Goal: Task Accomplishment & Management: Use online tool/utility

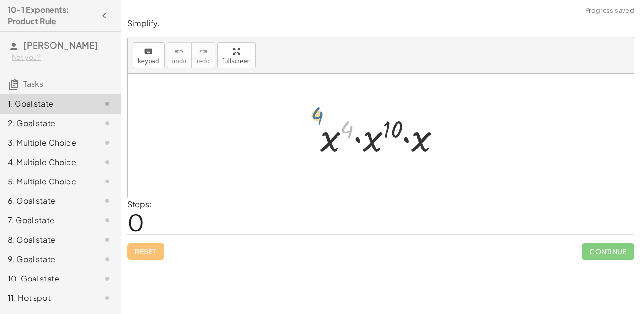
drag, startPoint x: 348, startPoint y: 129, endPoint x: 318, endPoint y: 115, distance: 32.8
click at [318, 115] on div at bounding box center [384, 136] width 137 height 50
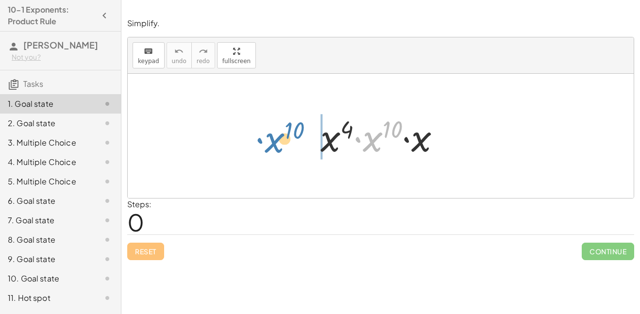
drag, startPoint x: 363, startPoint y: 139, endPoint x: 265, endPoint y: 140, distance: 98.1
click at [265, 140] on div "· x 10 · x 4 · x 10 · x" at bounding box center [381, 136] width 506 height 124
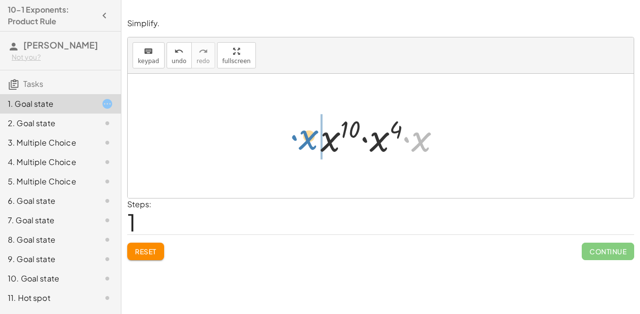
drag, startPoint x: 421, startPoint y: 143, endPoint x: 305, endPoint y: 141, distance: 115.6
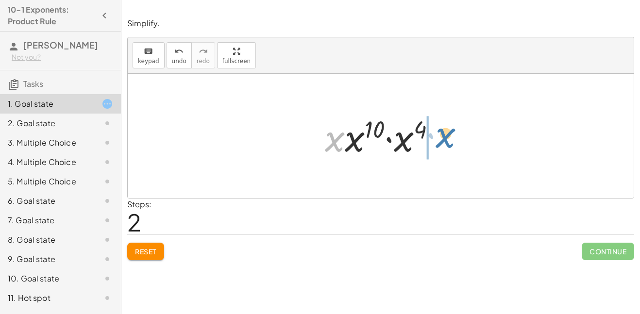
drag, startPoint x: 333, startPoint y: 147, endPoint x: 447, endPoint y: 144, distance: 114.2
click at [447, 144] on div at bounding box center [384, 136] width 128 height 50
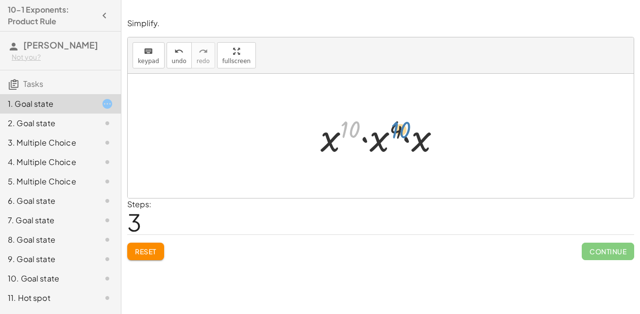
drag, startPoint x: 350, startPoint y: 132, endPoint x: 400, endPoint y: 133, distance: 49.6
click at [400, 133] on div at bounding box center [384, 136] width 137 height 50
drag, startPoint x: 401, startPoint y: 131, endPoint x: 348, endPoint y: 127, distance: 53.1
click at [348, 127] on div at bounding box center [384, 136] width 137 height 50
drag, startPoint x: 345, startPoint y: 154, endPoint x: 300, endPoint y: 147, distance: 45.8
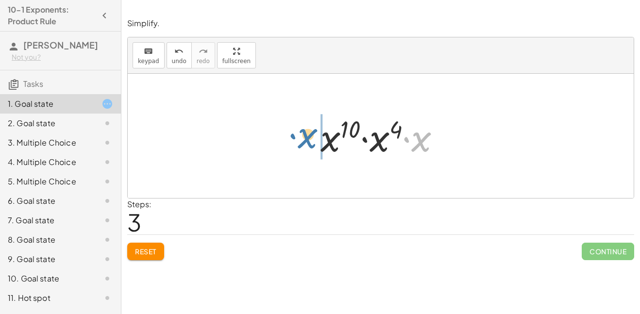
click at [300, 147] on div "· x 4 · x 10 · x · x 10 · x 4 · x · x · x 10 · x 4 · x · x 4 · x 10 · x" at bounding box center [381, 136] width 506 height 124
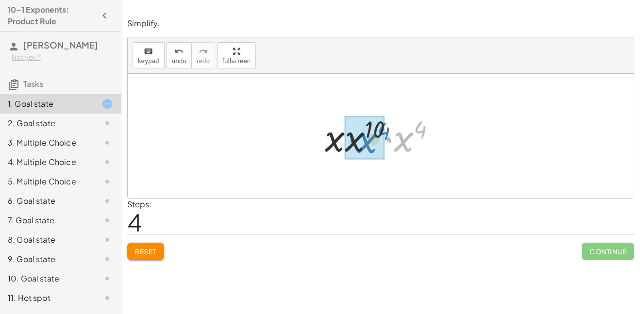
drag, startPoint x: 394, startPoint y: 144, endPoint x: 357, endPoint y: 145, distance: 37.4
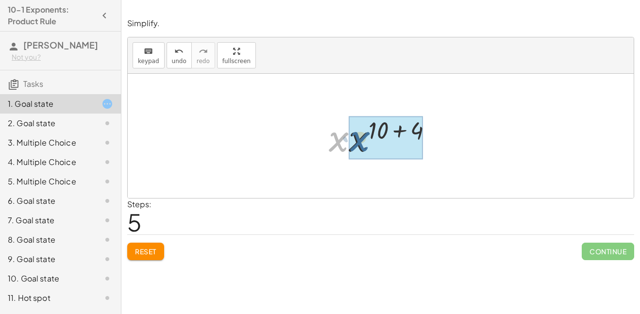
drag, startPoint x: 335, startPoint y: 144, endPoint x: 357, endPoint y: 143, distance: 22.3
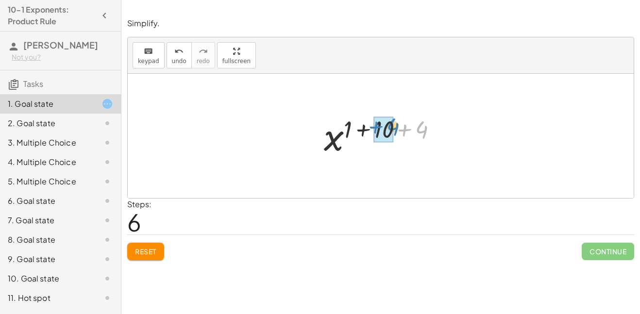
drag, startPoint x: 420, startPoint y: 129, endPoint x: 389, endPoint y: 126, distance: 31.7
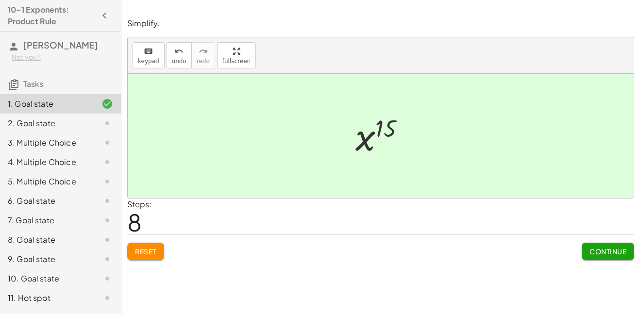
click at [599, 254] on span "Continue" at bounding box center [608, 251] width 37 height 9
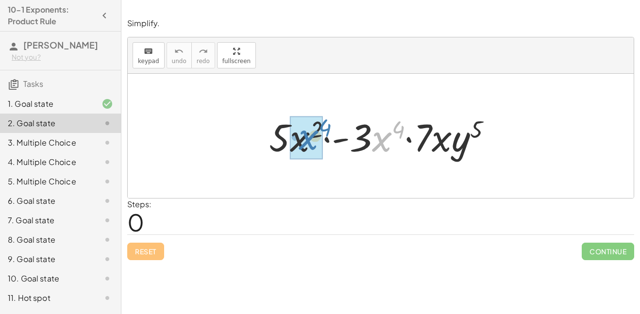
drag, startPoint x: 380, startPoint y: 140, endPoint x: 304, endPoint y: 138, distance: 76.3
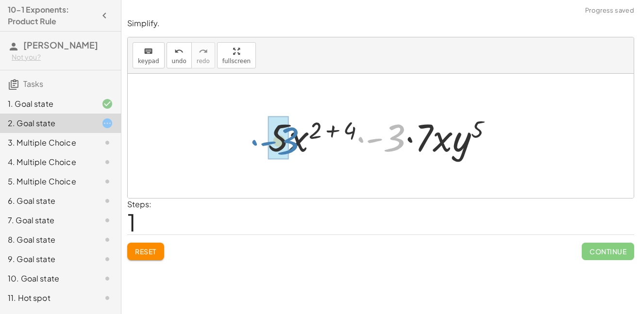
drag, startPoint x: 391, startPoint y: 144, endPoint x: 285, endPoint y: 147, distance: 105.9
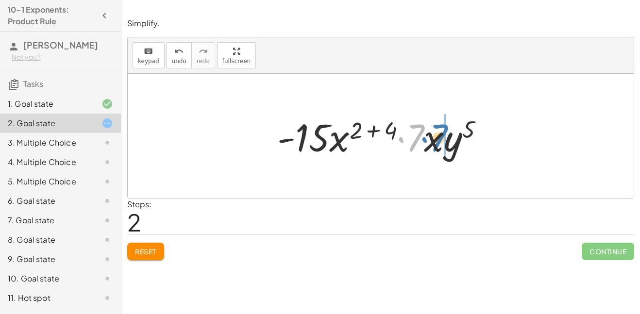
drag, startPoint x: 413, startPoint y: 145, endPoint x: 423, endPoint y: 144, distance: 9.7
click at [423, 144] on div at bounding box center [385, 136] width 224 height 50
drag, startPoint x: 382, startPoint y: 130, endPoint x: 356, endPoint y: 130, distance: 26.7
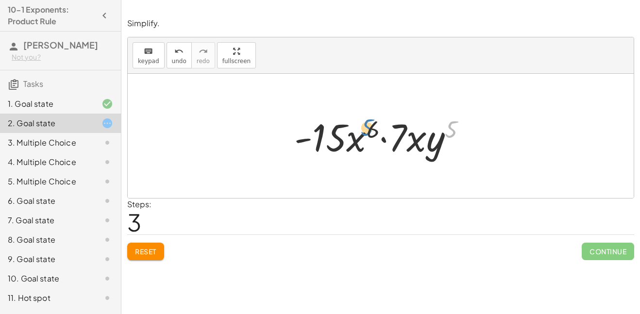
drag, startPoint x: 446, startPoint y: 129, endPoint x: 361, endPoint y: 127, distance: 85.5
click at [361, 127] on div at bounding box center [384, 136] width 189 height 50
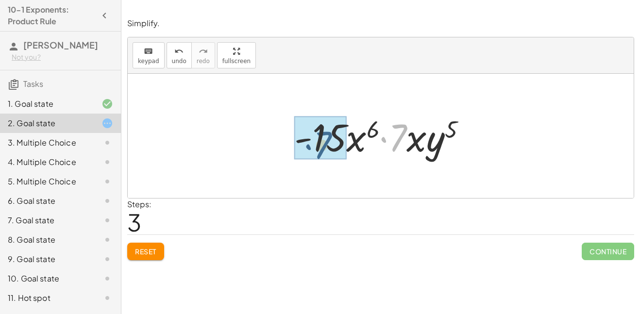
drag, startPoint x: 394, startPoint y: 144, endPoint x: 317, endPoint y: 152, distance: 77.6
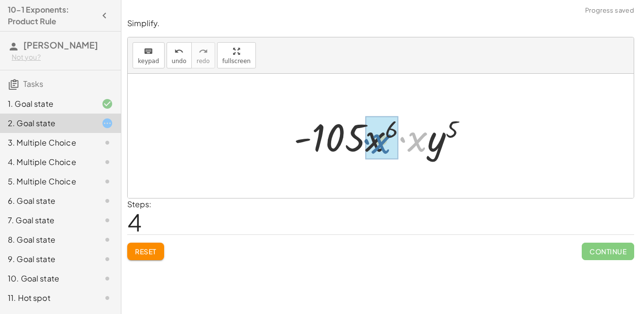
drag, startPoint x: 412, startPoint y: 142, endPoint x: 374, endPoint y: 144, distance: 37.9
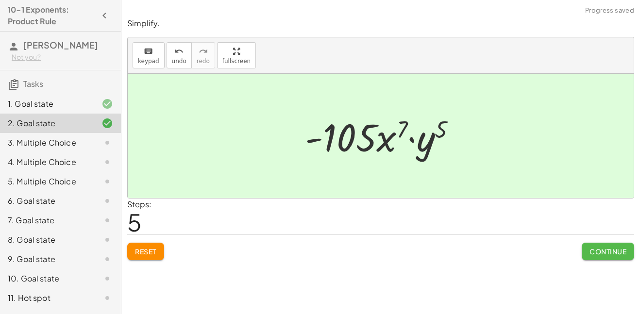
click at [602, 254] on span "Continue" at bounding box center [608, 251] width 37 height 9
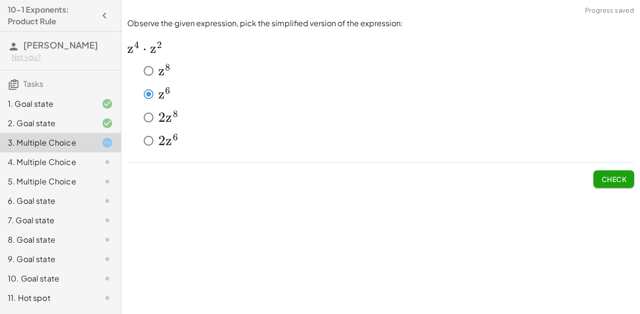
click at [596, 173] on button "Check" at bounding box center [614, 178] width 41 height 17
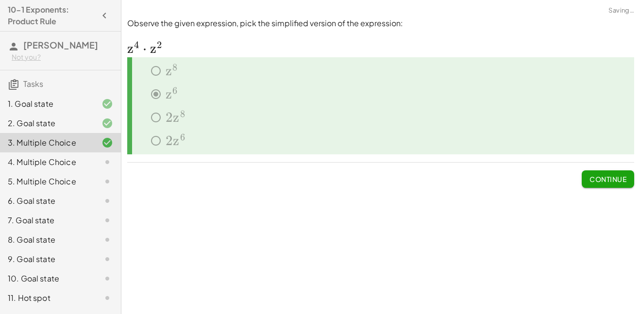
click at [606, 177] on span "Continue" at bounding box center [608, 179] width 37 height 9
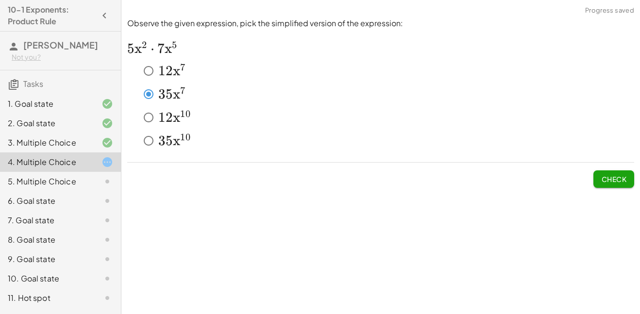
click at [632, 174] on button "Check" at bounding box center [614, 178] width 41 height 17
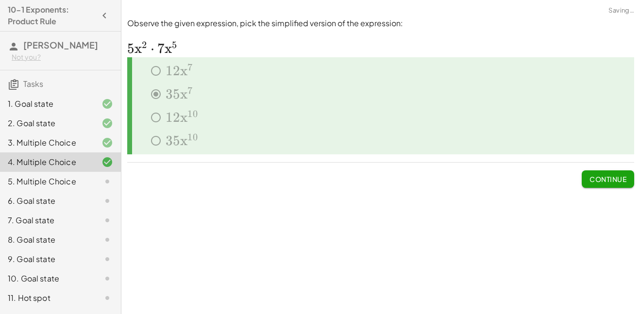
click at [585, 186] on button "Continue" at bounding box center [608, 178] width 52 height 17
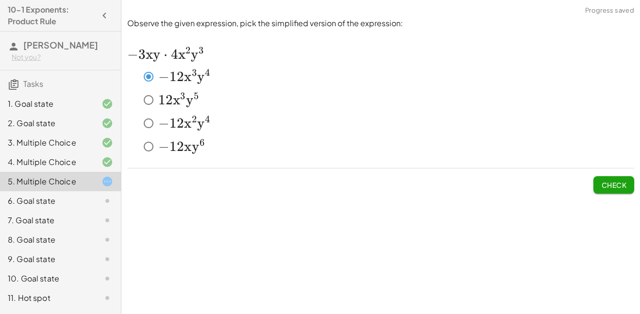
click at [627, 182] on button "Check" at bounding box center [614, 184] width 41 height 17
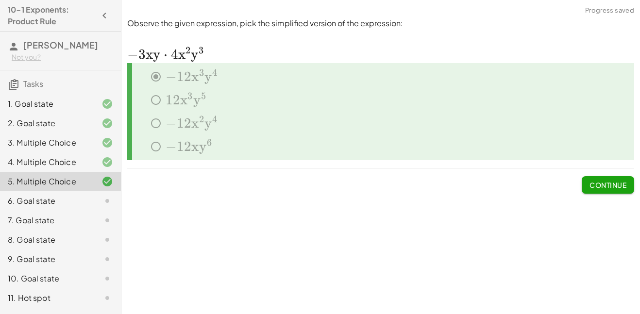
click at [621, 181] on span "Continue" at bounding box center [608, 185] width 37 height 9
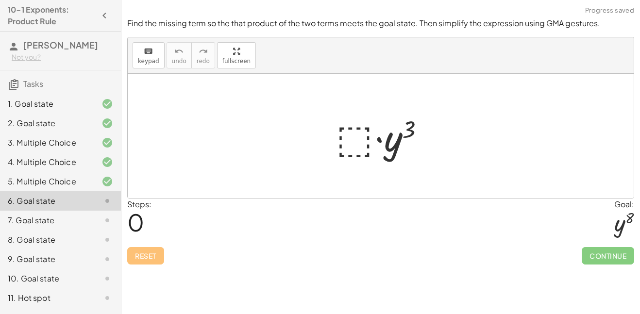
click at [346, 144] on div at bounding box center [384, 136] width 106 height 50
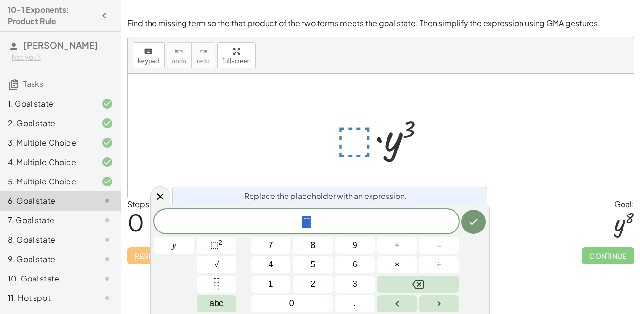
click at [369, 129] on div at bounding box center [384, 136] width 106 height 50
click at [224, 250] on button "⬚ 2" at bounding box center [217, 245] width 40 height 17
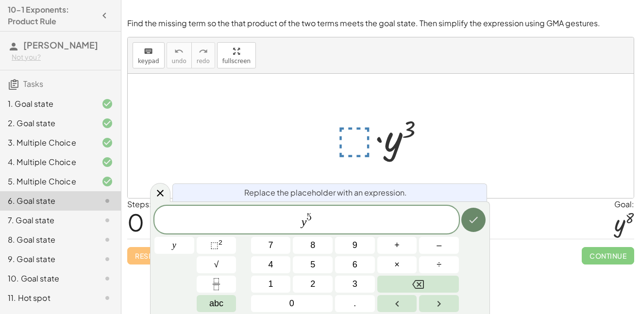
click at [476, 225] on icon "Done" at bounding box center [474, 220] width 12 height 12
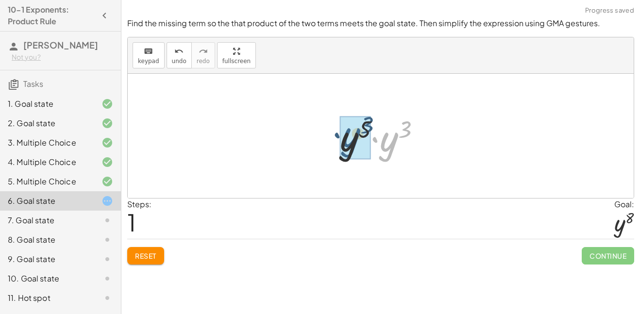
drag, startPoint x: 384, startPoint y: 140, endPoint x: 346, endPoint y: 136, distance: 38.6
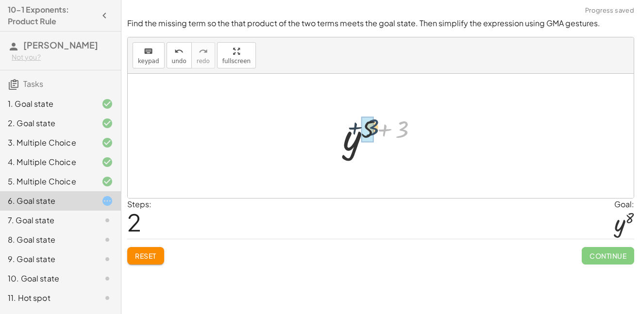
drag, startPoint x: 401, startPoint y: 132, endPoint x: 369, endPoint y: 130, distance: 31.6
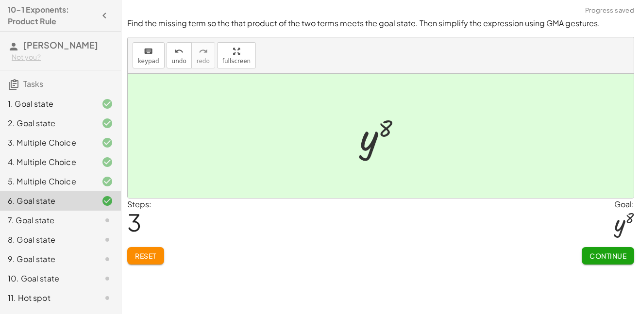
click at [608, 263] on button "Continue" at bounding box center [608, 255] width 52 height 17
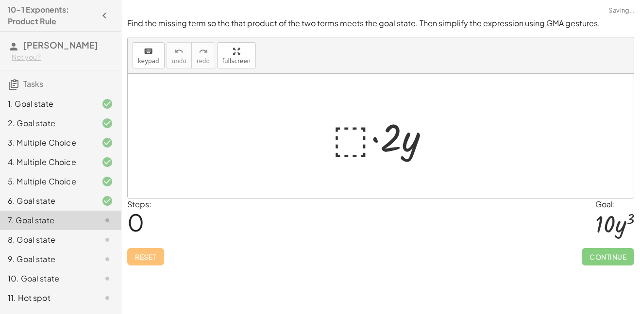
click at [353, 136] on div at bounding box center [384, 136] width 114 height 50
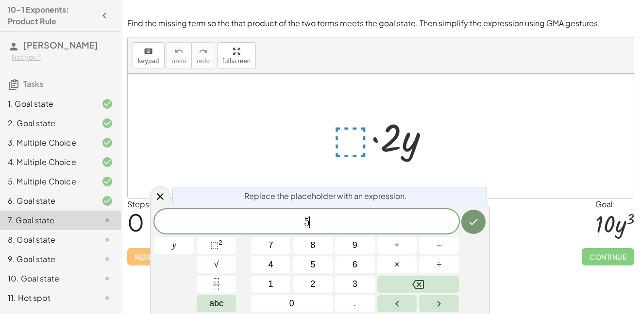
scroll to position [2, 0]
click at [218, 245] on span "⬚" at bounding box center [214, 245] width 8 height 10
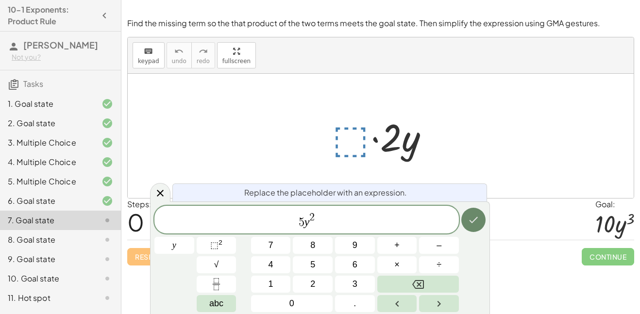
click at [478, 220] on icon "Done" at bounding box center [474, 220] width 12 height 12
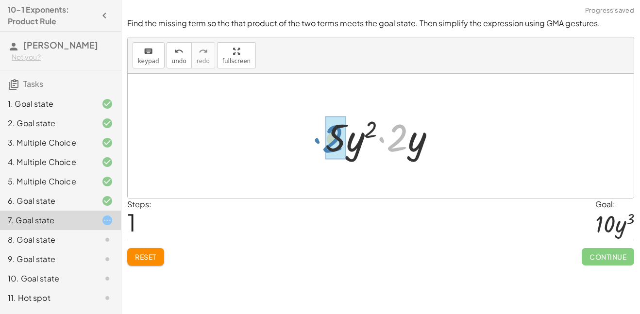
drag, startPoint x: 397, startPoint y: 144, endPoint x: 332, endPoint y: 145, distance: 64.6
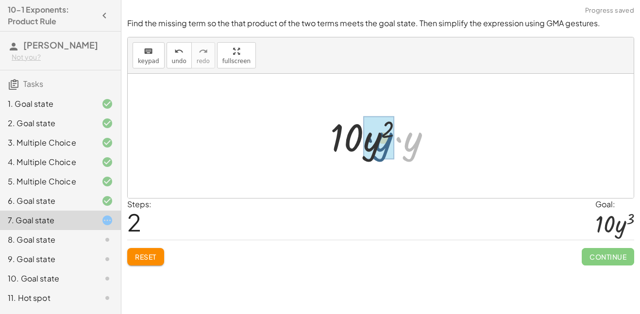
drag, startPoint x: 410, startPoint y: 151, endPoint x: 378, endPoint y: 151, distance: 32.1
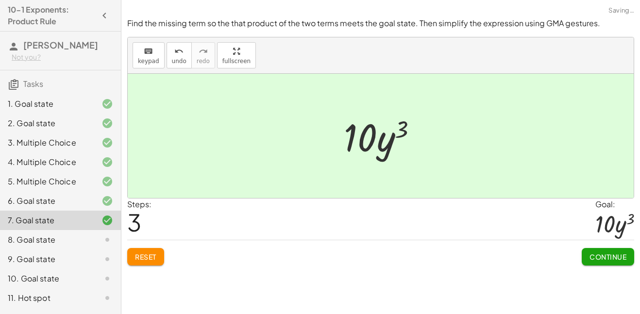
click at [610, 258] on span "Continue" at bounding box center [608, 257] width 37 height 9
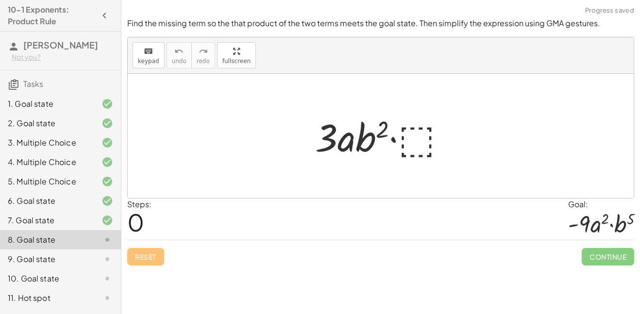
click at [405, 118] on div at bounding box center [384, 136] width 149 height 50
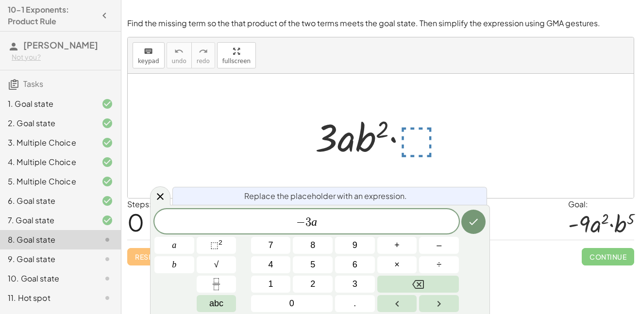
scroll to position [5, 0]
click at [231, 243] on button "⬚ 2" at bounding box center [217, 245] width 40 height 17
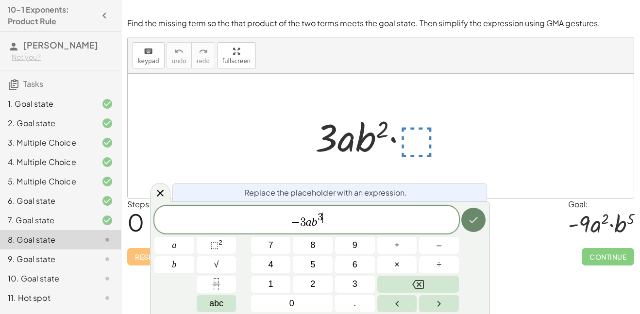
click at [472, 213] on button "Done" at bounding box center [473, 220] width 24 height 24
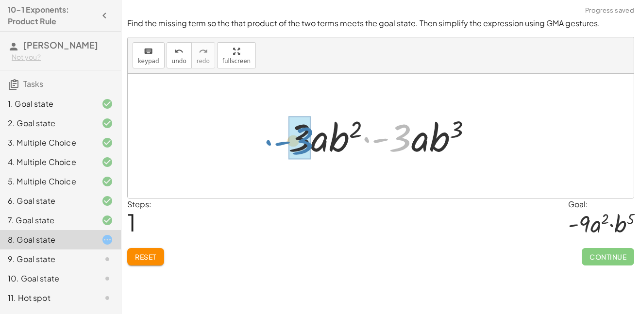
drag, startPoint x: 400, startPoint y: 147, endPoint x: 301, endPoint y: 150, distance: 99.1
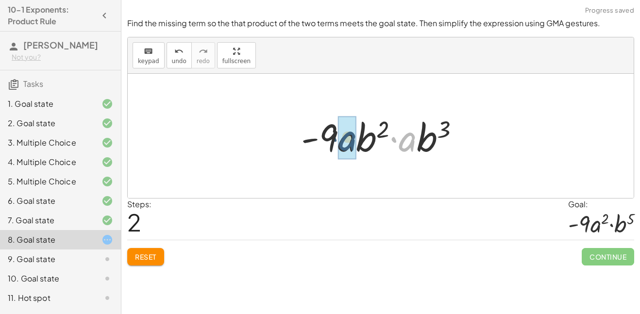
drag, startPoint x: 409, startPoint y: 146, endPoint x: 341, endPoint y: 147, distance: 68.0
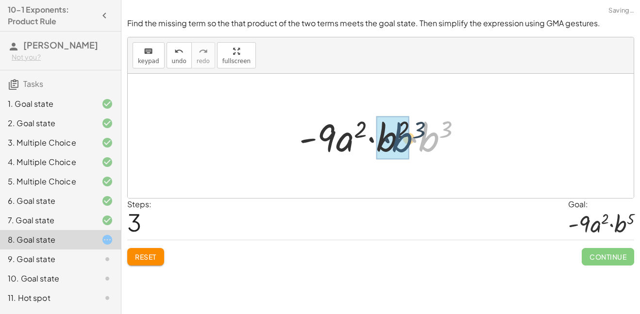
drag, startPoint x: 427, startPoint y: 147, endPoint x: 392, endPoint y: 148, distance: 35.5
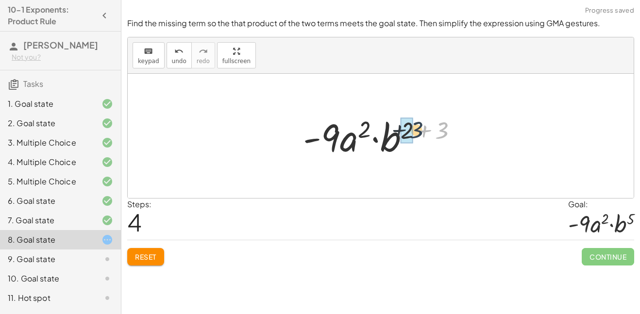
drag, startPoint x: 443, startPoint y: 135, endPoint x: 409, endPoint y: 135, distance: 34.0
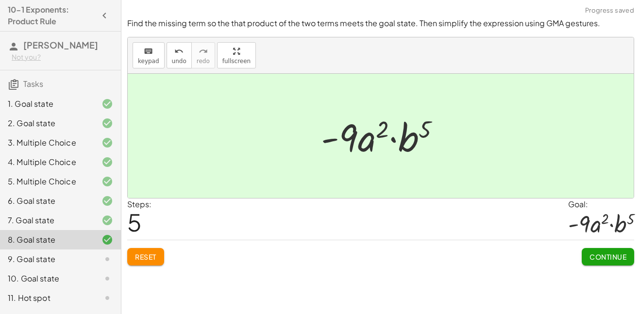
click at [611, 255] on span "Continue" at bounding box center [608, 257] width 37 height 9
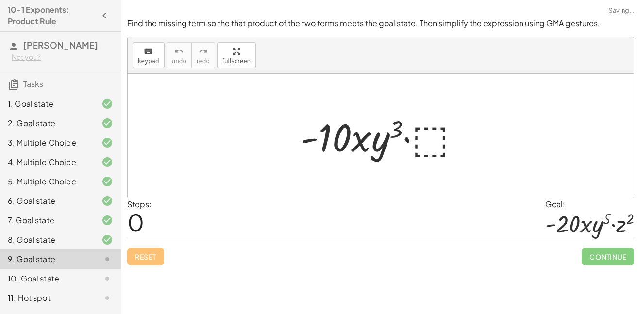
click at [409, 137] on div at bounding box center [384, 136] width 177 height 50
click at [427, 142] on div at bounding box center [384, 136] width 177 height 50
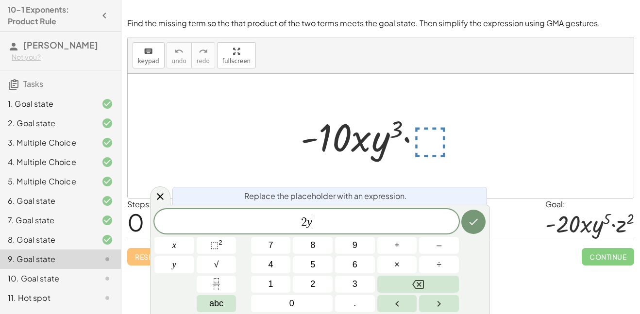
scroll to position [7, 0]
click at [221, 249] on span "⬚ 2" at bounding box center [216, 245] width 12 height 13
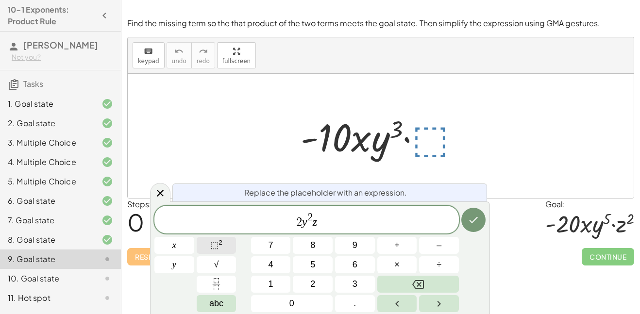
click at [228, 239] on button "⬚ 2" at bounding box center [217, 245] width 40 height 17
click at [482, 218] on button "Done" at bounding box center [473, 220] width 24 height 24
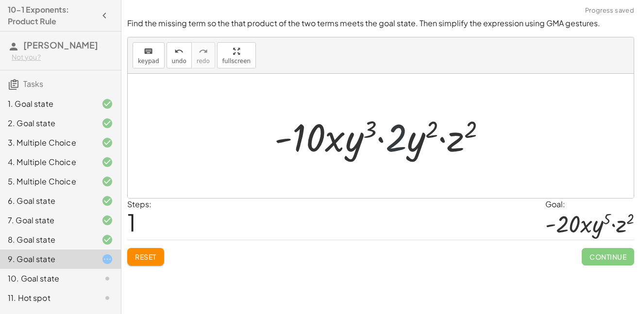
click at [390, 135] on div at bounding box center [385, 136] width 230 height 50
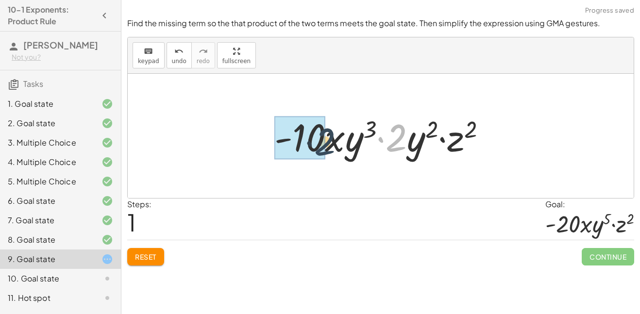
drag, startPoint x: 392, startPoint y: 138, endPoint x: 309, endPoint y: 142, distance: 83.2
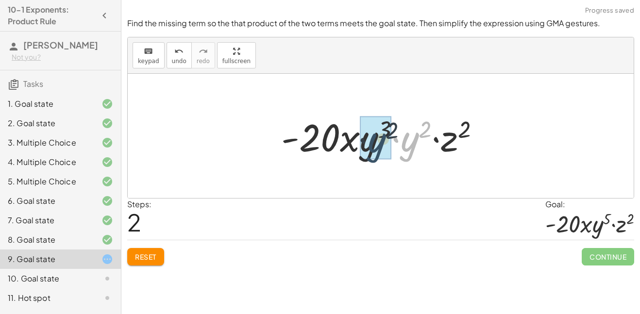
drag, startPoint x: 409, startPoint y: 142, endPoint x: 373, endPoint y: 143, distance: 36.0
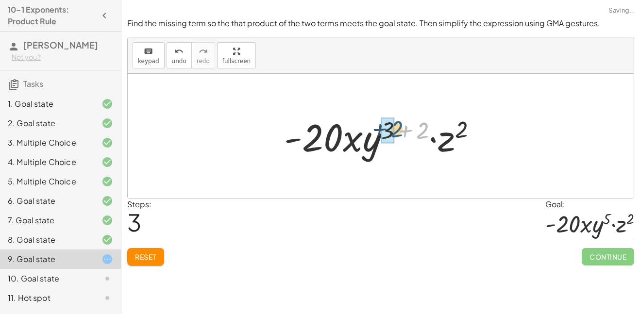
drag, startPoint x: 422, startPoint y: 134, endPoint x: 390, endPoint y: 133, distance: 32.6
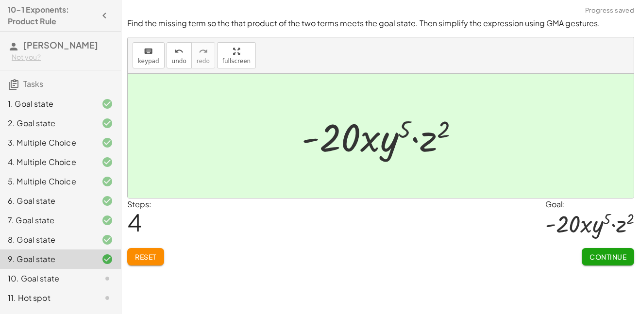
click at [610, 254] on span "Continue" at bounding box center [608, 257] width 37 height 9
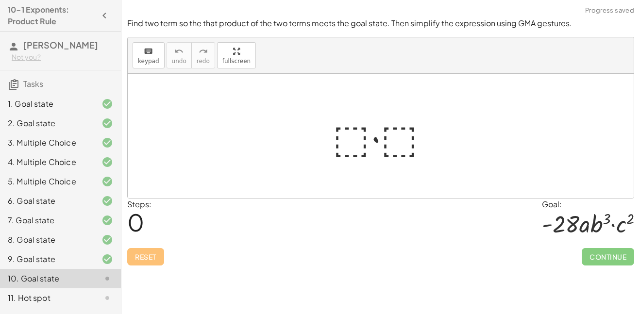
click at [351, 153] on div at bounding box center [385, 136] width 114 height 50
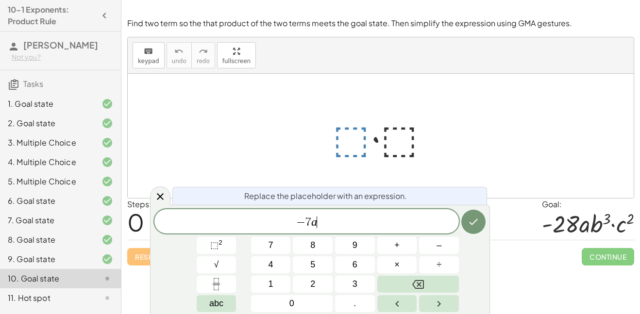
scroll to position [10, 0]
click at [213, 244] on span "⬚" at bounding box center [214, 245] width 8 height 10
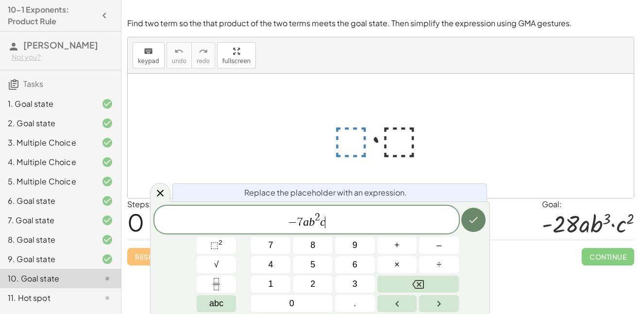
click at [476, 216] on icon "Done" at bounding box center [474, 220] width 12 height 12
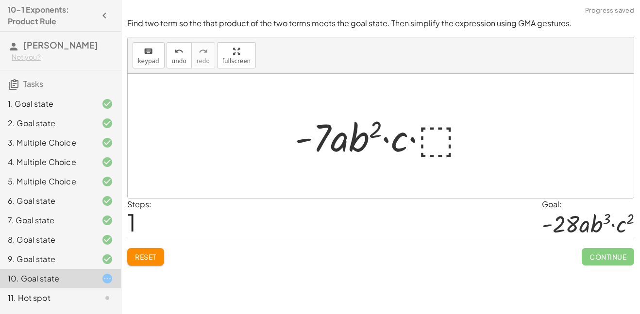
click at [431, 147] on div at bounding box center [384, 136] width 188 height 50
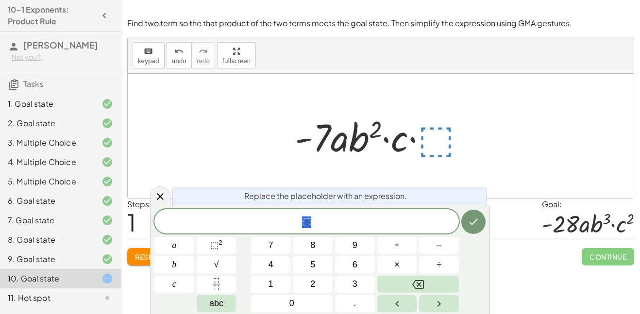
scroll to position [11, 0]
click at [477, 221] on icon "Done" at bounding box center [474, 222] width 9 height 6
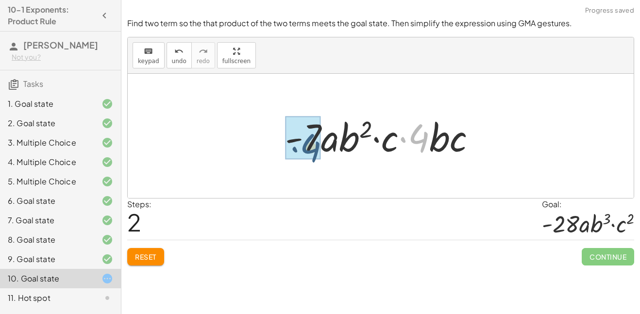
drag, startPoint x: 421, startPoint y: 130, endPoint x: 303, endPoint y: 139, distance: 118.9
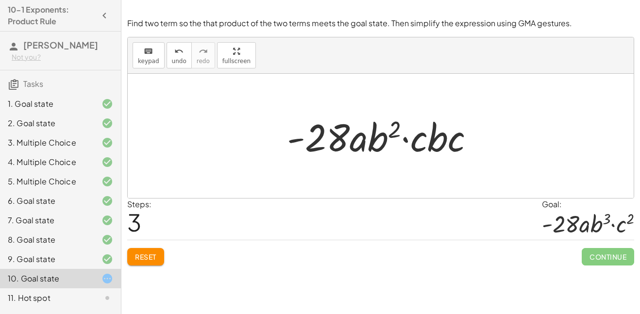
click at [371, 136] on div at bounding box center [384, 136] width 205 height 50
click at [136, 260] on span "Reset" at bounding box center [145, 257] width 21 height 9
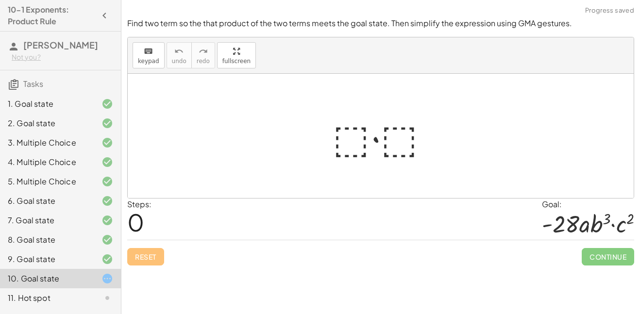
click at [358, 124] on div at bounding box center [385, 136] width 114 height 50
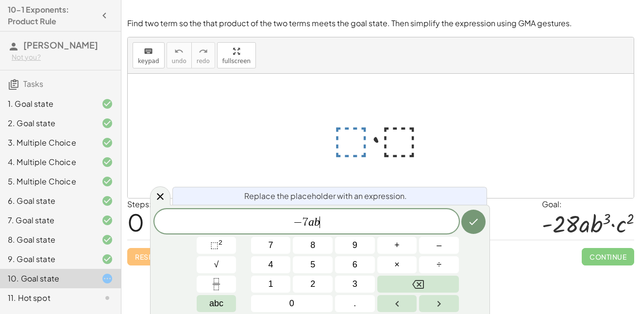
click at [202, 220] on span "− 7 a b ​" at bounding box center [306, 223] width 305 height 14
click at [213, 247] on span "⬚" at bounding box center [214, 245] width 8 height 10
click at [324, 222] on span "​ − 7 a b" at bounding box center [306, 223] width 305 height 14
click at [227, 239] on button "⬚ 2" at bounding box center [217, 245] width 40 height 17
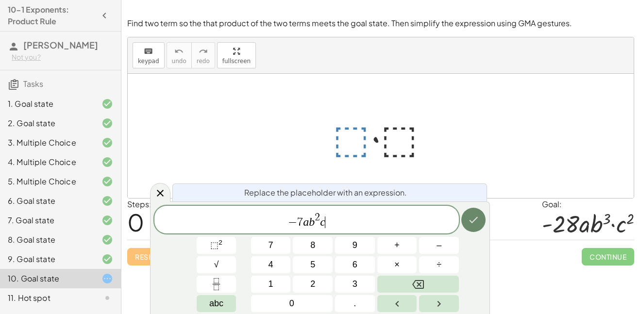
click at [477, 225] on icon "Done" at bounding box center [474, 220] width 12 height 12
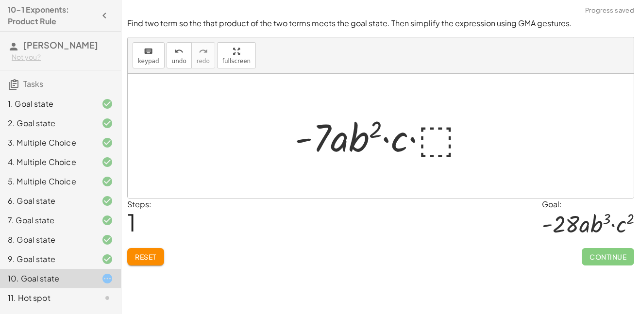
click at [434, 141] on div at bounding box center [384, 136] width 188 height 50
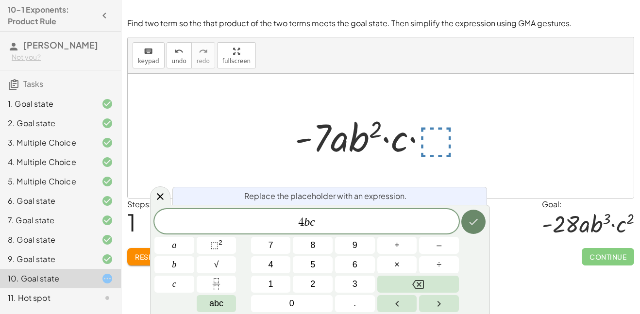
click at [471, 212] on button "Done" at bounding box center [473, 222] width 24 height 24
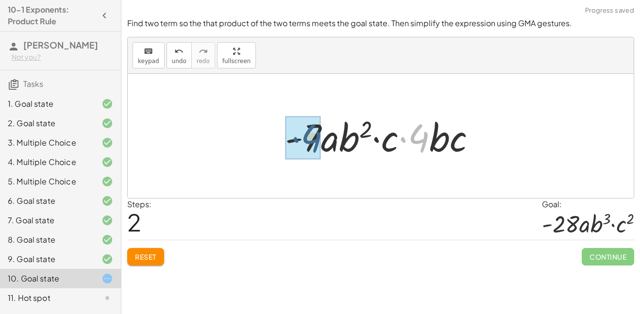
drag, startPoint x: 414, startPoint y: 141, endPoint x: 297, endPoint y: 143, distance: 117.1
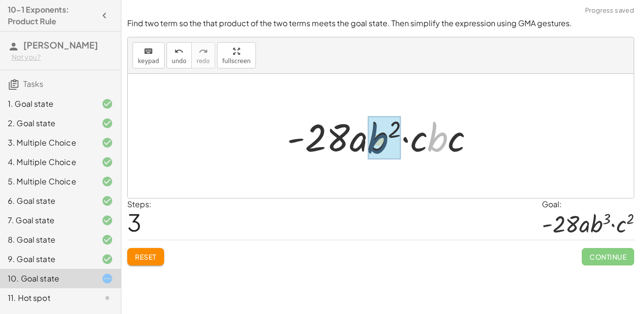
drag, startPoint x: 444, startPoint y: 141, endPoint x: 377, endPoint y: 143, distance: 66.6
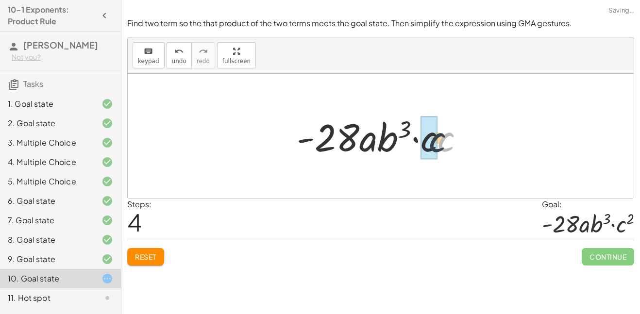
drag, startPoint x: 445, startPoint y: 143, endPoint x: 427, endPoint y: 143, distance: 18.0
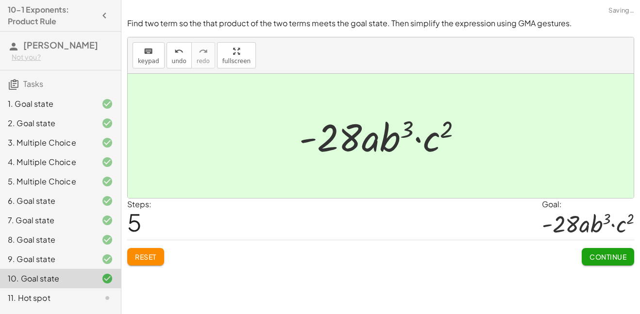
click at [613, 254] on span "Continue" at bounding box center [608, 257] width 37 height 9
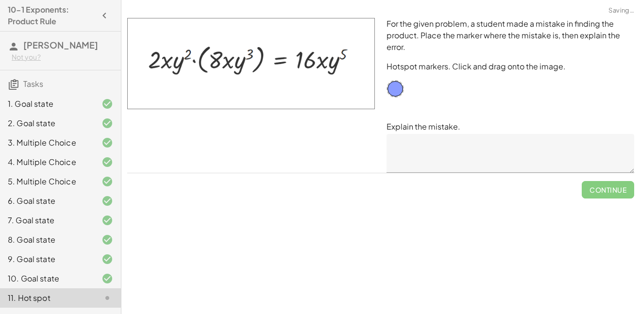
click at [407, 163] on textarea at bounding box center [511, 153] width 248 height 39
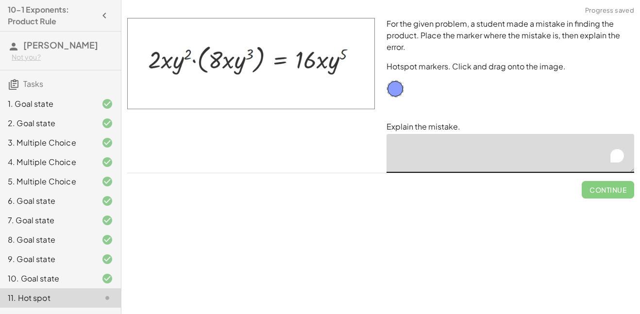
scroll to position [17, 0]
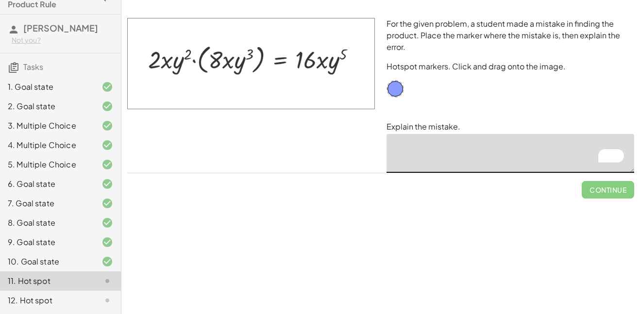
click at [419, 155] on textarea "To enrich screen reader interactions, please activate Accessibility in Grammarl…" at bounding box center [511, 153] width 248 height 39
click at [430, 160] on textarea "To enrich screen reader interactions, please activate Accessibility in Grammarl…" at bounding box center [511, 153] width 248 height 39
drag, startPoint x: 397, startPoint y: 93, endPoint x: 323, endPoint y: 67, distance: 78.4
drag, startPoint x: 320, startPoint y: 63, endPoint x: 326, endPoint y: 54, distance: 11.1
click at [417, 147] on textarea "To enrich screen reader interactions, please activate Accessibility in Grammarl…" at bounding box center [511, 153] width 248 height 39
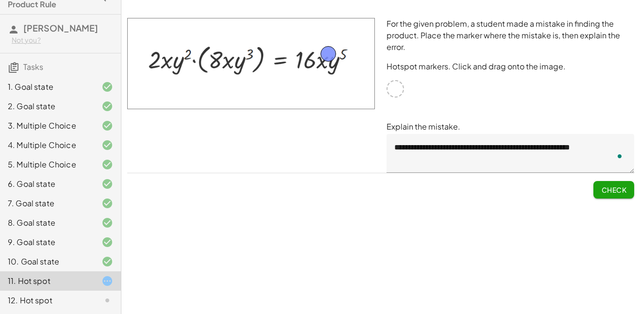
click at [598, 146] on textarea "**********" at bounding box center [511, 153] width 248 height 39
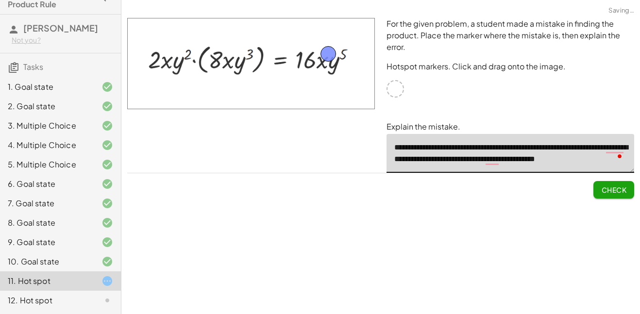
scroll to position [3, 0]
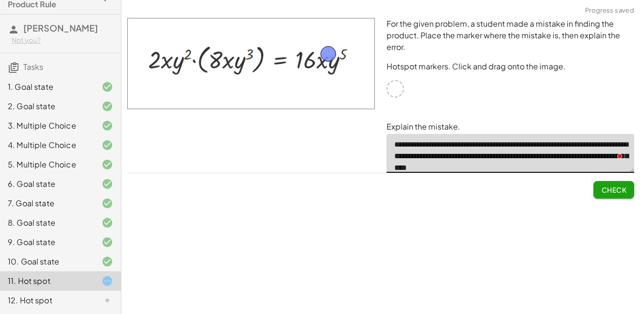
click at [573, 168] on textarea "**********" at bounding box center [511, 153] width 248 height 39
type textarea "**********"
click at [0, 0] on div "**********" at bounding box center [0, 0] width 0 height 0
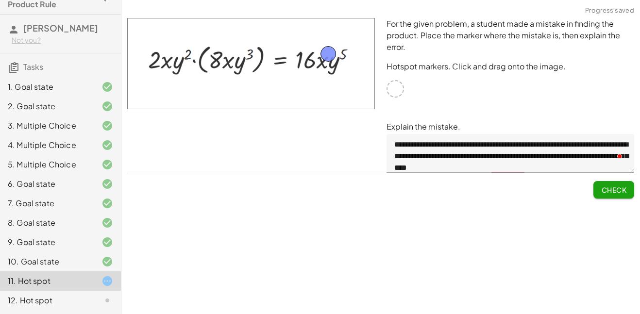
click at [620, 198] on button "Check" at bounding box center [614, 189] width 41 height 17
click at [615, 193] on span "Continue" at bounding box center [608, 190] width 37 height 9
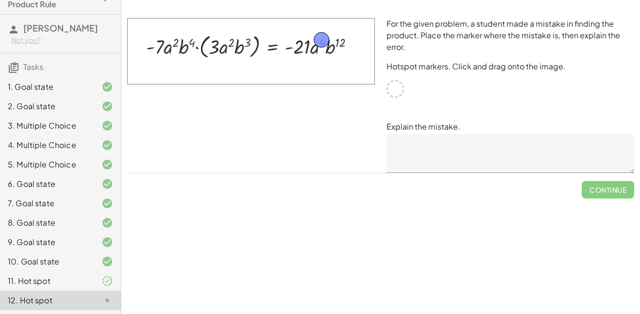
drag, startPoint x: 393, startPoint y: 84, endPoint x: 318, endPoint y: 34, distance: 89.5
click at [457, 148] on textarea at bounding box center [511, 153] width 248 height 39
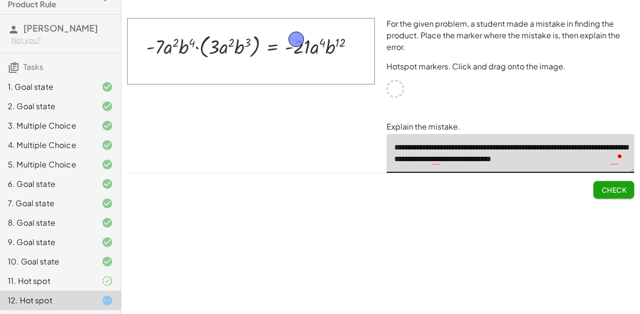
drag, startPoint x: 318, startPoint y: 38, endPoint x: 293, endPoint y: 38, distance: 24.3
drag, startPoint x: 297, startPoint y: 39, endPoint x: 341, endPoint y: 40, distance: 44.7
click at [469, 166] on textarea "**********" at bounding box center [511, 153] width 248 height 39
drag, startPoint x: 526, startPoint y: 149, endPoint x: 640, endPoint y: 165, distance: 115.2
click at [640, 165] on div "**********" at bounding box center [510, 95] width 259 height 167
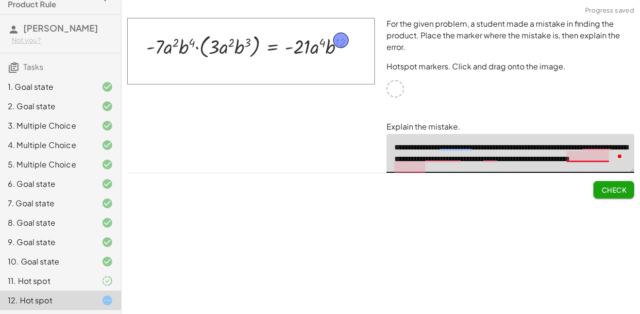
click at [420, 167] on textarea "**********" at bounding box center [511, 153] width 248 height 39
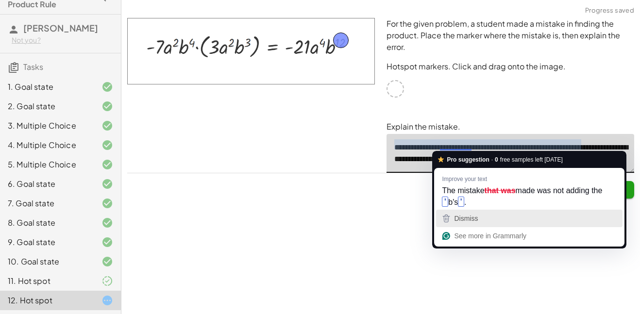
click at [469, 213] on div "Dismiss" at bounding box center [465, 218] width 26 height 15
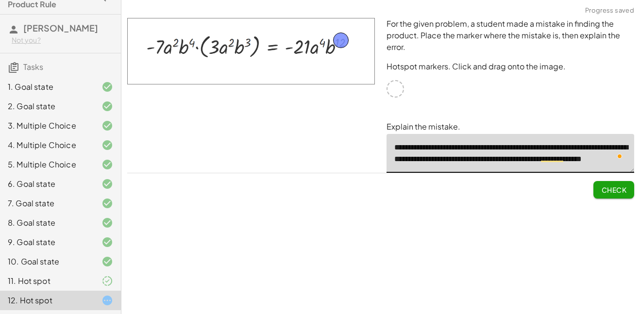
click at [498, 165] on textarea "**********" at bounding box center [511, 153] width 248 height 39
type textarea "**********"
click at [609, 190] on span "Check" at bounding box center [613, 190] width 25 height 9
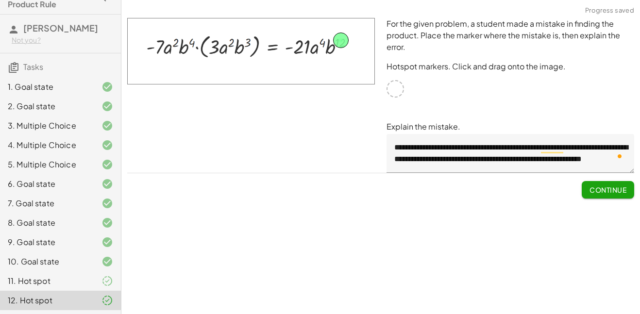
click at [608, 191] on span "Continue" at bounding box center [608, 190] width 37 height 9
